Goal: Task Accomplishment & Management: Use online tool/utility

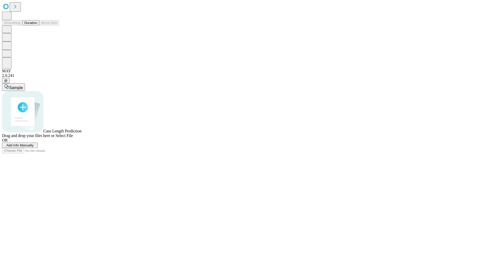
click at [37, 25] on button "Duration" at bounding box center [30, 22] width 17 height 5
click at [34, 147] on span "Add Info Manually" at bounding box center [19, 146] width 27 height 4
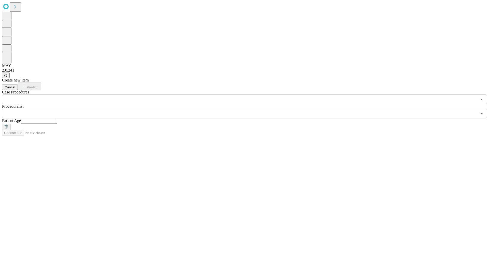
click at [57, 119] on input "text" at bounding box center [39, 121] width 36 height 5
type input "**"
